Goal: Information Seeking & Learning: Stay updated

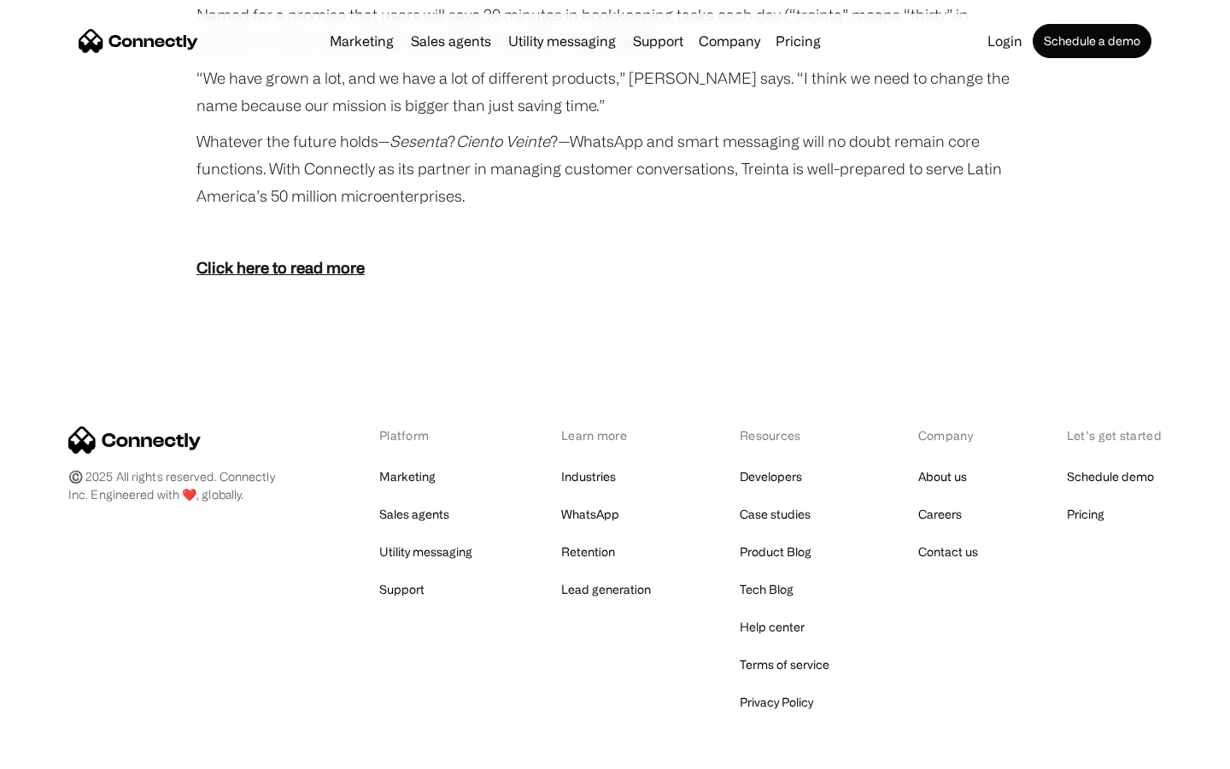
scroll to position [3145, 0]
